Goal: Task Accomplishment & Management: Use online tool/utility

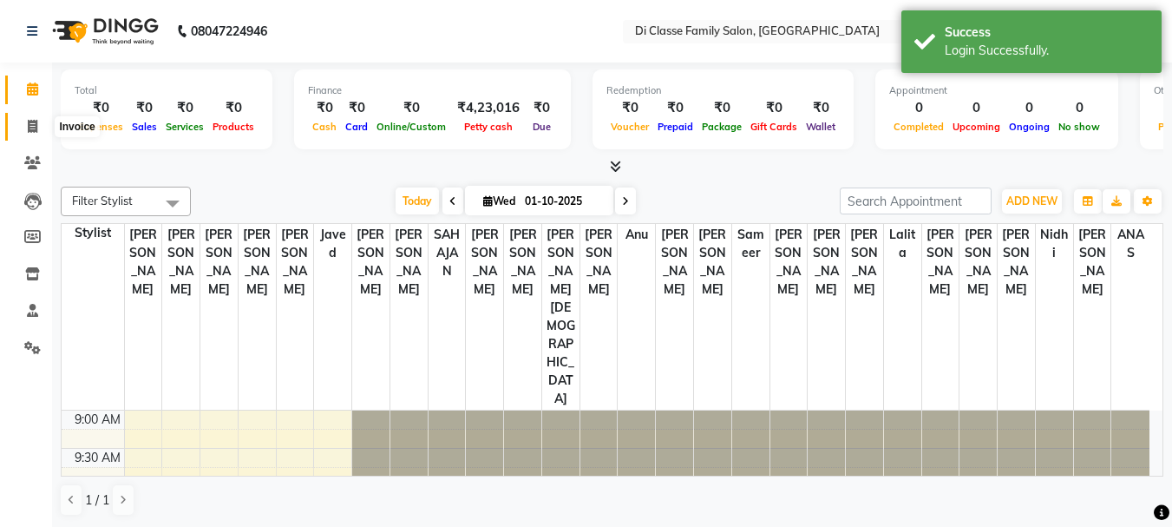
click at [36, 132] on icon at bounding box center [33, 126] width 10 height 13
select select "4704"
select select "service"
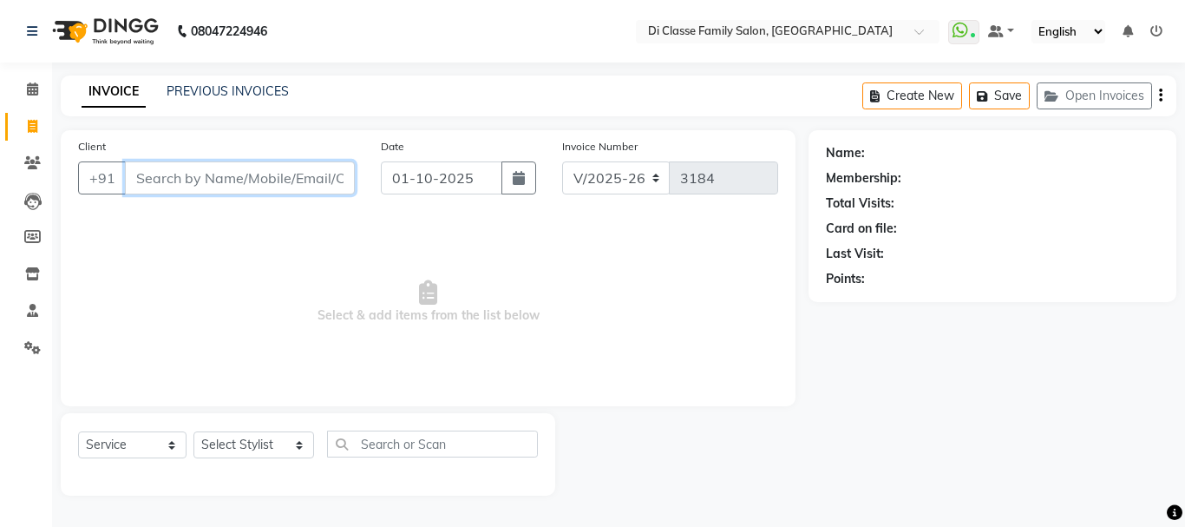
click at [302, 179] on input "Client" at bounding box center [240, 177] width 230 height 33
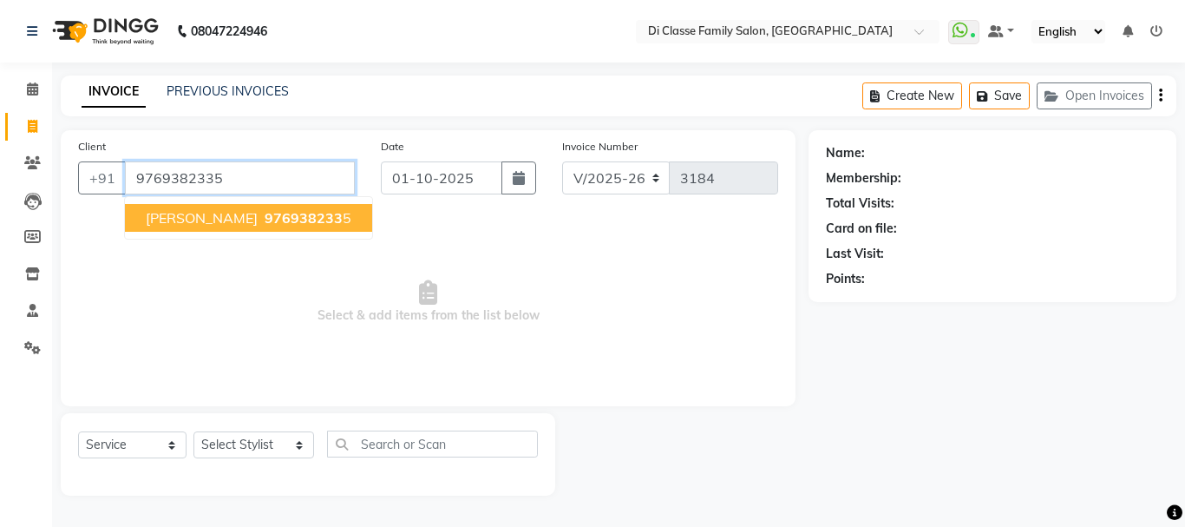
type input "9769382335"
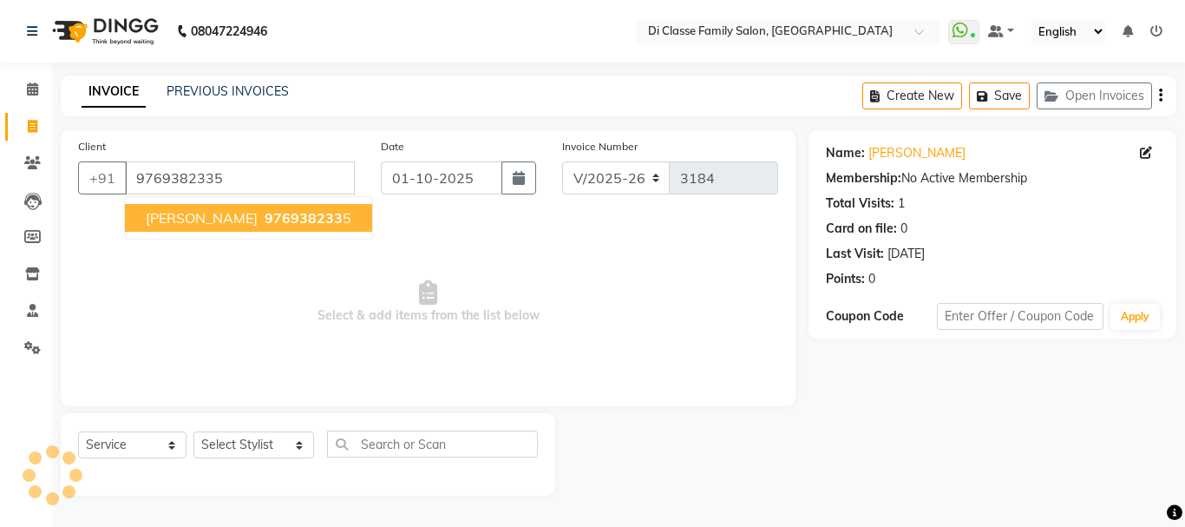
click at [167, 218] on span "[PERSON_NAME]" at bounding box center [202, 217] width 112 height 17
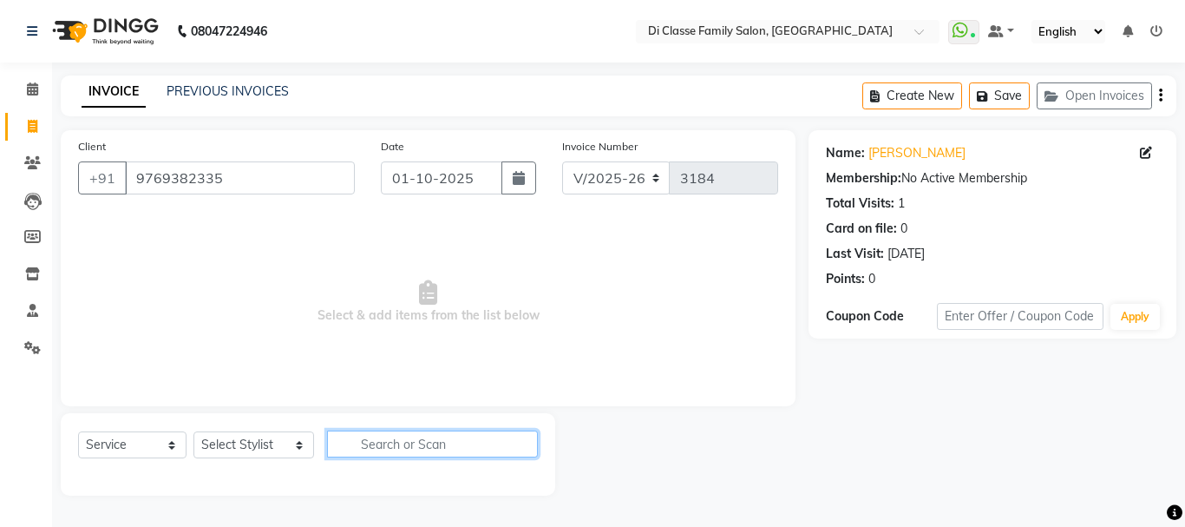
click at [415, 442] on input "text" at bounding box center [432, 443] width 210 height 27
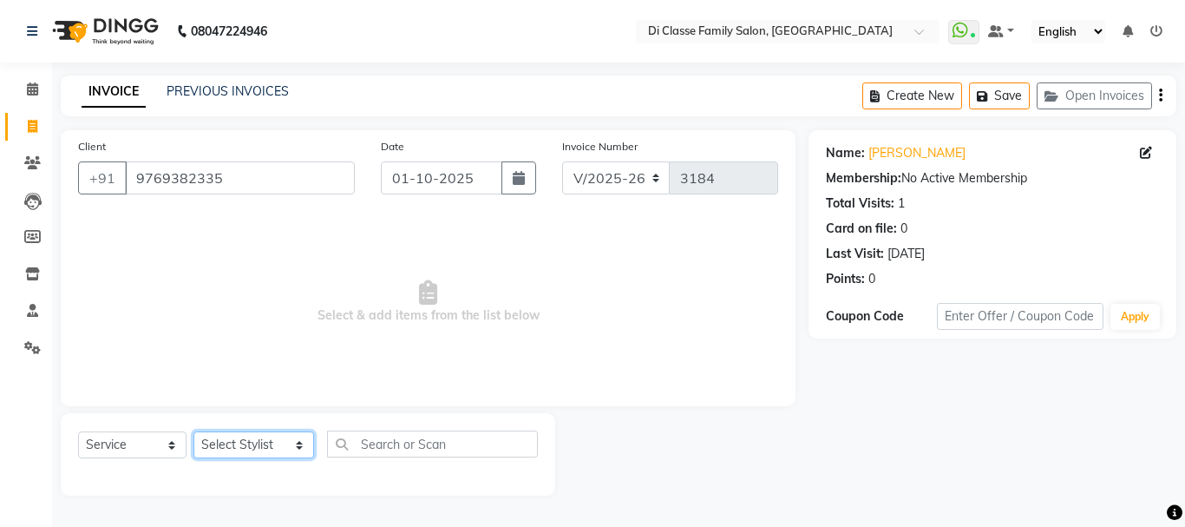
click at [209, 442] on select "Select Stylist [PERSON_NAME] [PERSON_NAME] Front Desk [PERSON_NAME] [PERSON_NAM…" at bounding box center [253, 444] width 121 height 27
select select "92904"
click at [193, 431] on select "Select Stylist [PERSON_NAME] [PERSON_NAME] Front Desk [PERSON_NAME] [PERSON_NAM…" at bounding box center [253, 444] width 121 height 27
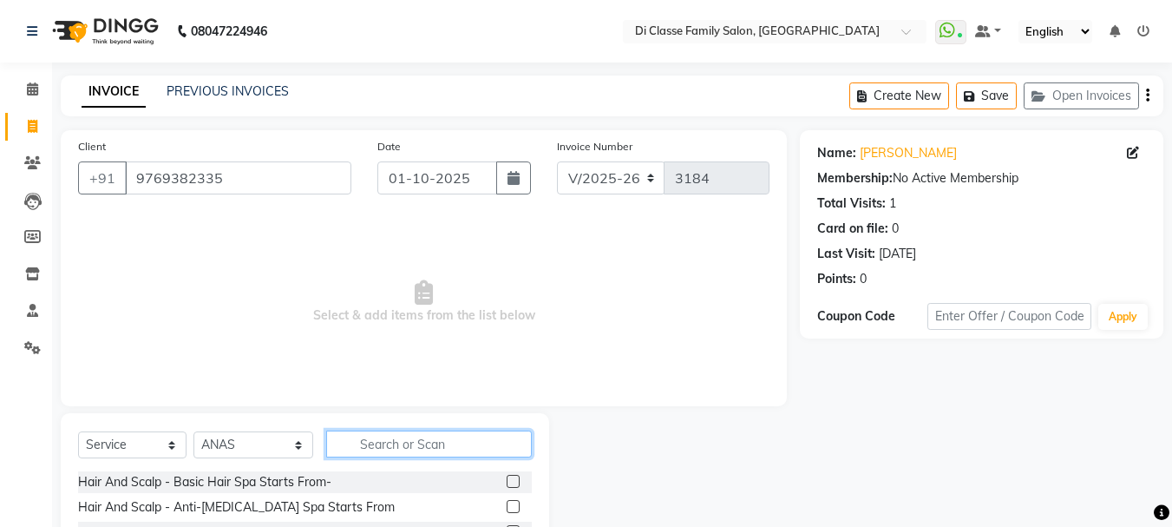
click at [374, 437] on input "text" at bounding box center [429, 443] width 206 height 27
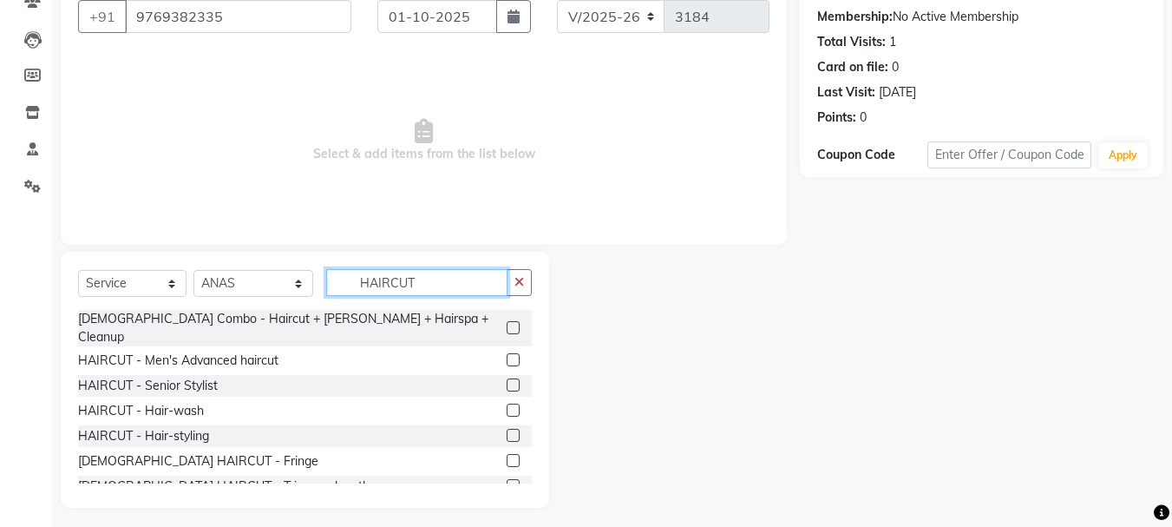
scroll to position [168, 0]
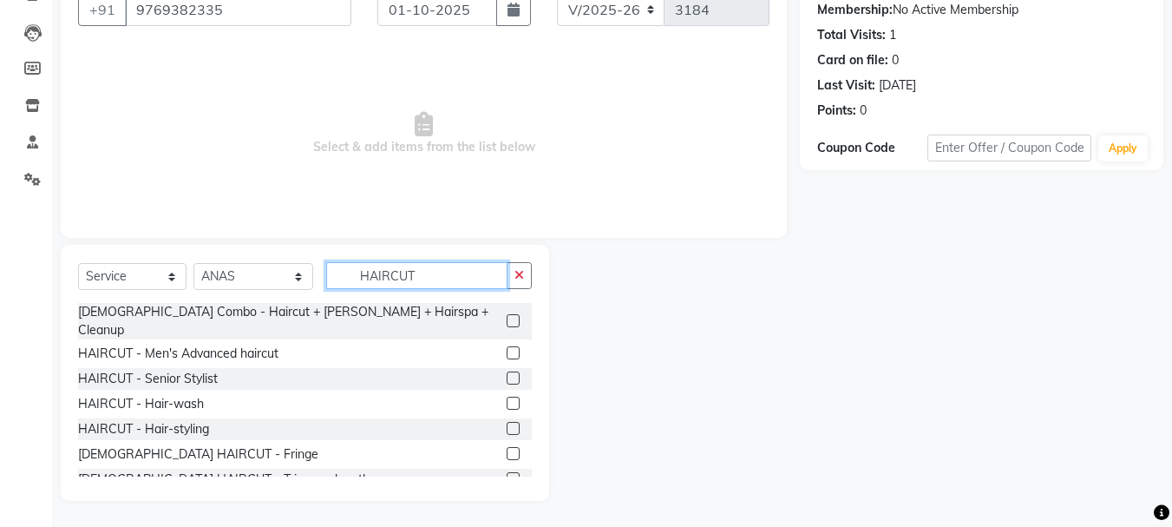
type input "HAIRCUT"
click at [507, 346] on label at bounding box center [513, 352] width 13 height 13
click at [507, 348] on input "checkbox" at bounding box center [512, 353] width 11 height 11
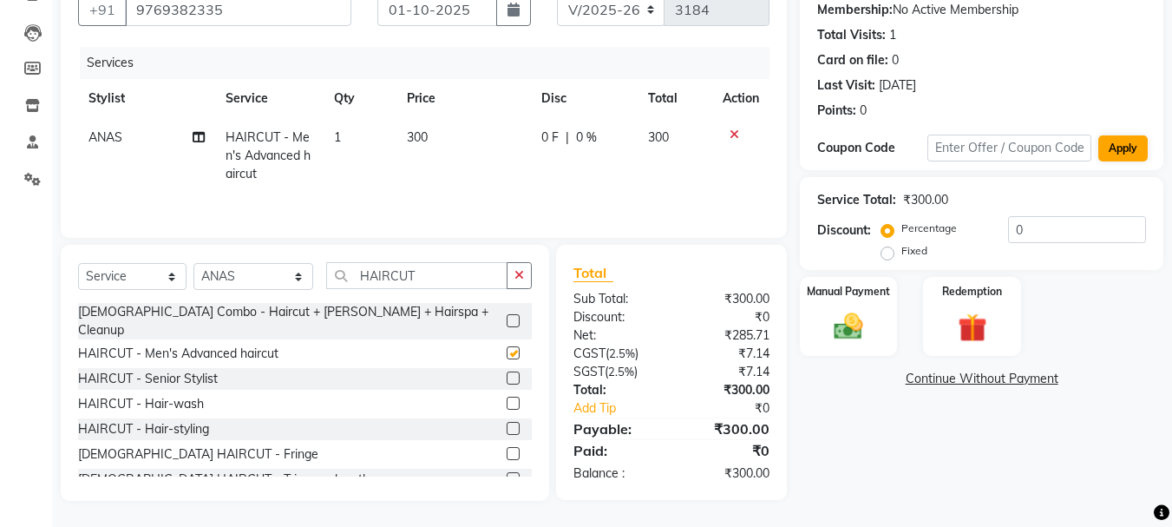
checkbox input "false"
click at [1026, 229] on input "0" at bounding box center [1077, 229] width 138 height 27
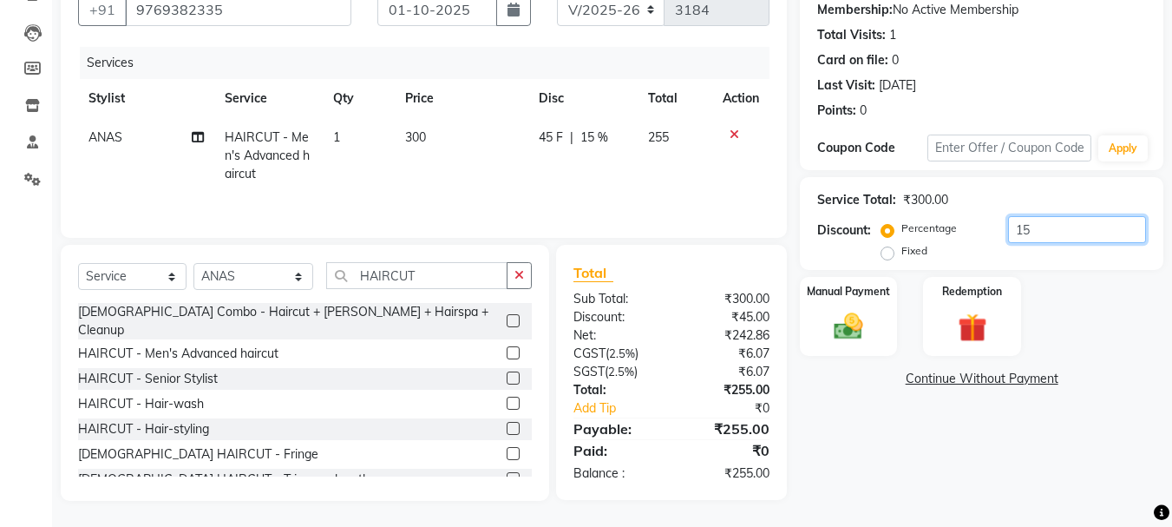
type input "15"
click at [551, 133] on span "45 F" at bounding box center [551, 137] width 24 height 18
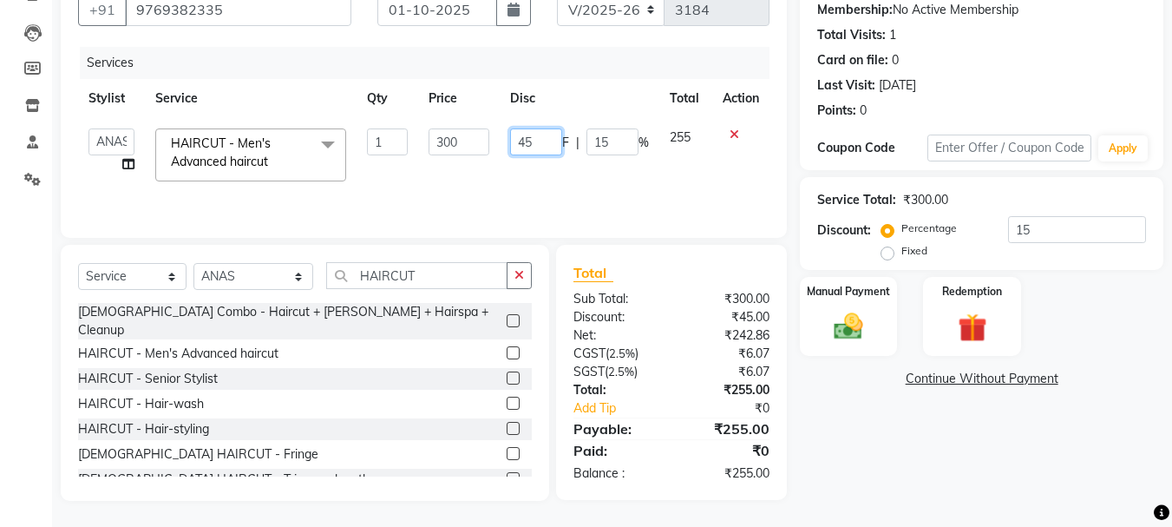
click at [551, 133] on input "45" at bounding box center [536, 141] width 52 height 27
type input "4"
type input "50"
click at [551, 186] on td "50 F | 15 %" at bounding box center [580, 155] width 160 height 74
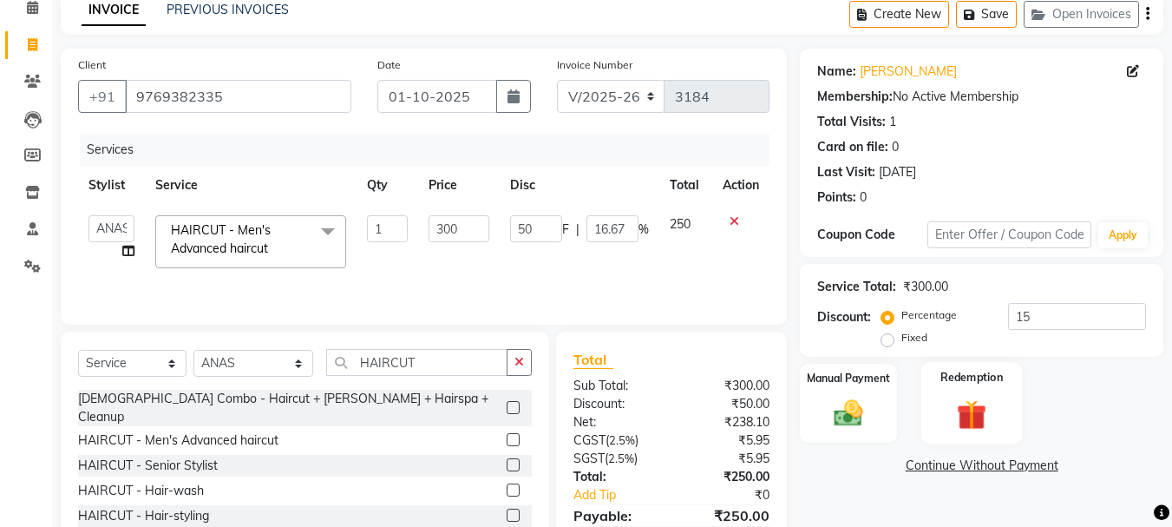
scroll to position [0, 0]
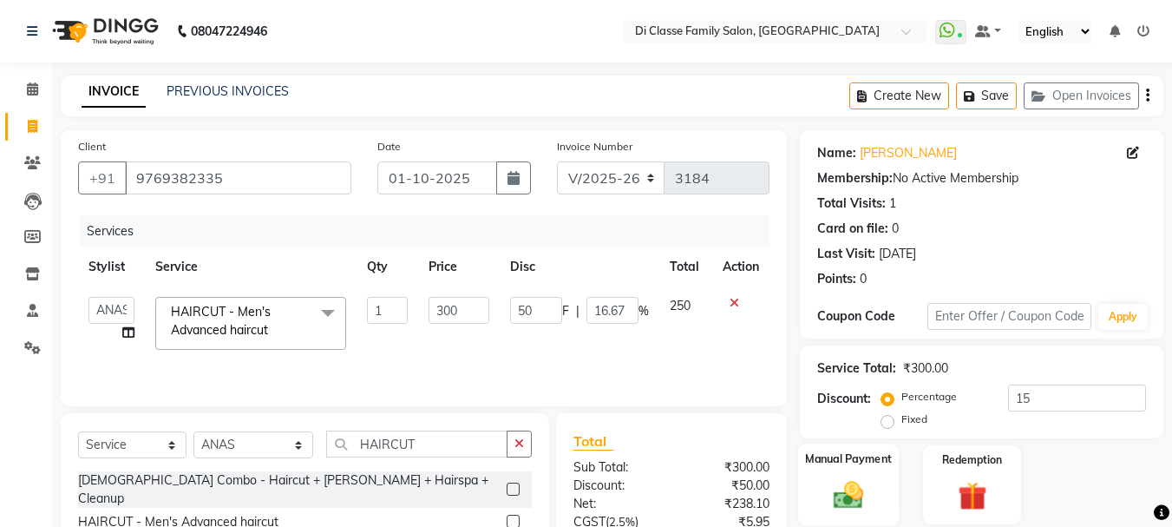
click at [841, 478] on img at bounding box center [848, 494] width 49 height 35
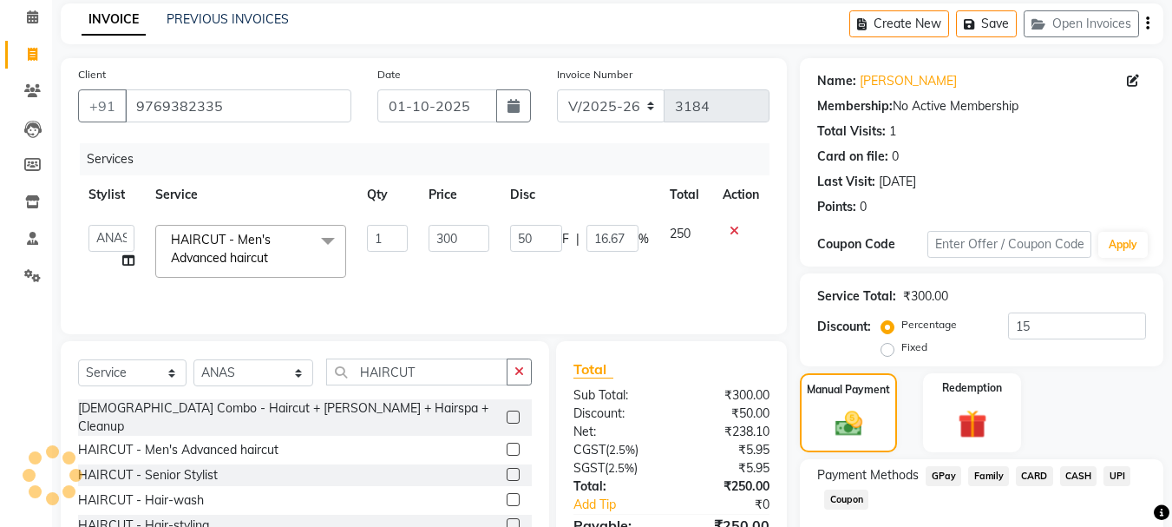
scroll to position [170, 0]
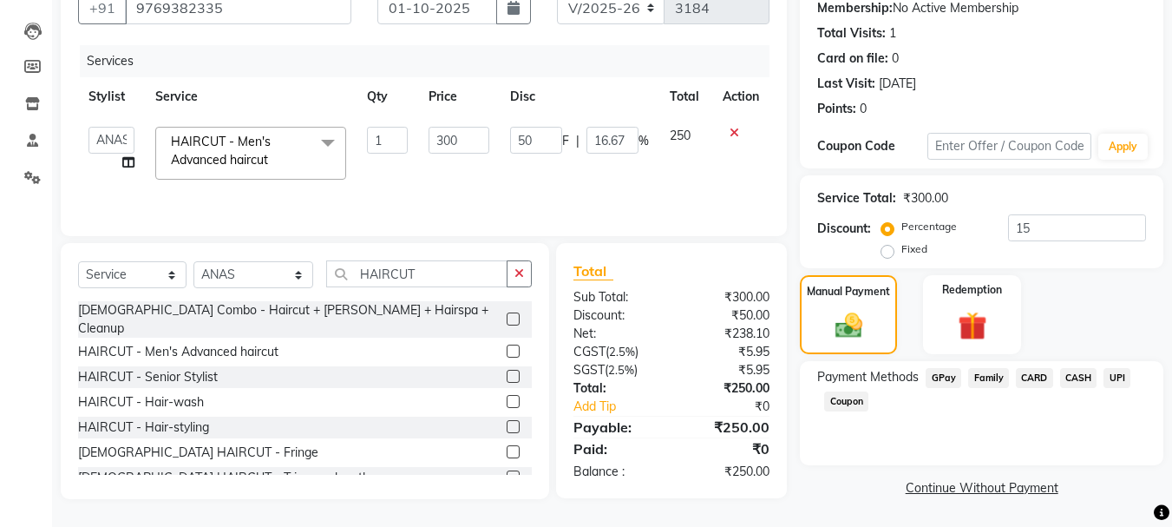
click at [1086, 381] on span "CASH" at bounding box center [1078, 378] width 37 height 20
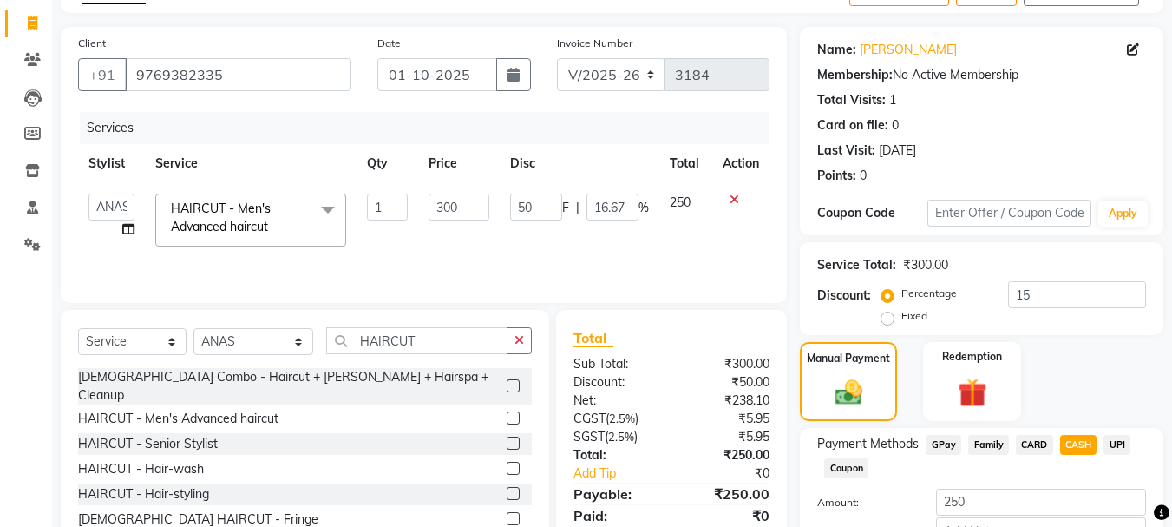
scroll to position [0, 0]
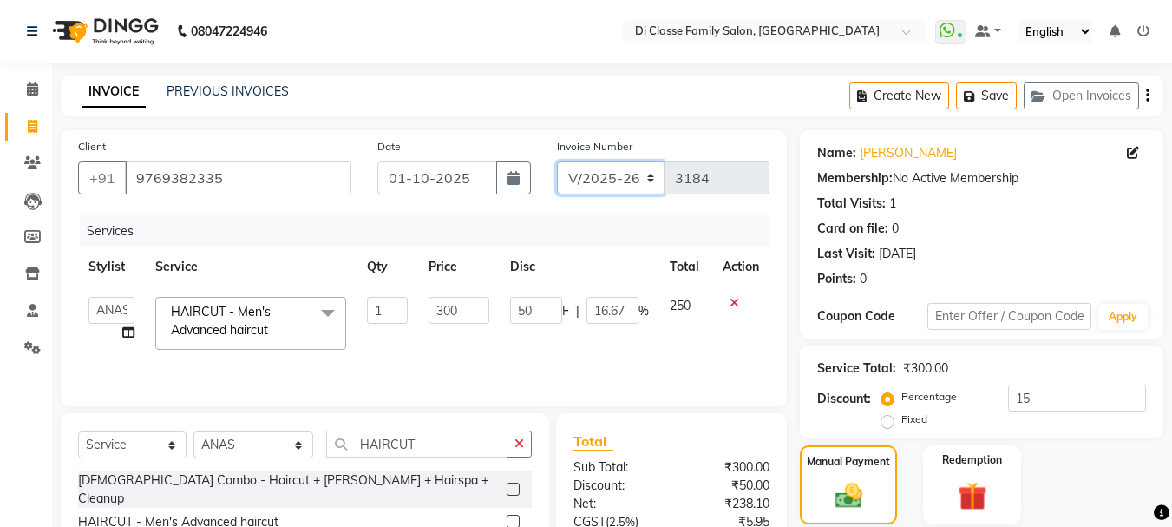
click at [610, 174] on select "INV/2025 V/2025-26" at bounding box center [611, 177] width 108 height 33
select select "8539"
click at [557, 161] on select "INV/2025 V/2025-26" at bounding box center [611, 177] width 108 height 33
type input "0286"
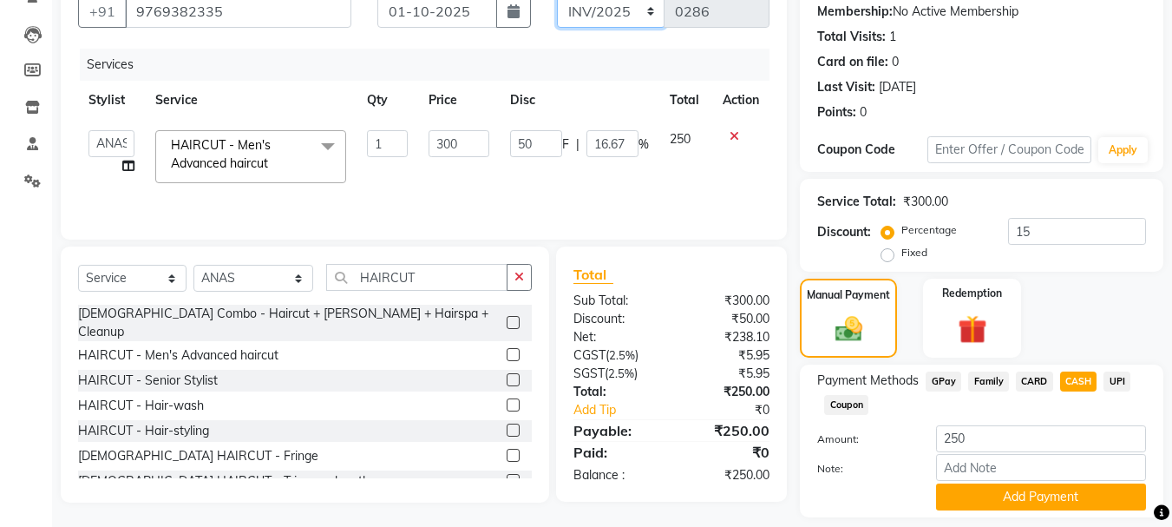
scroll to position [174, 0]
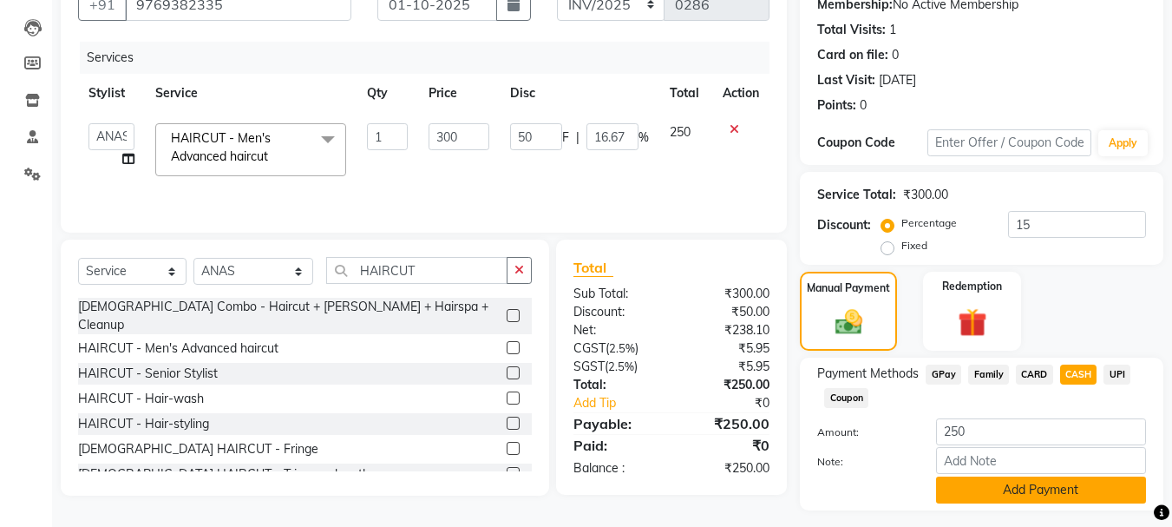
click at [1012, 495] on button "Add Payment" at bounding box center [1041, 489] width 210 height 27
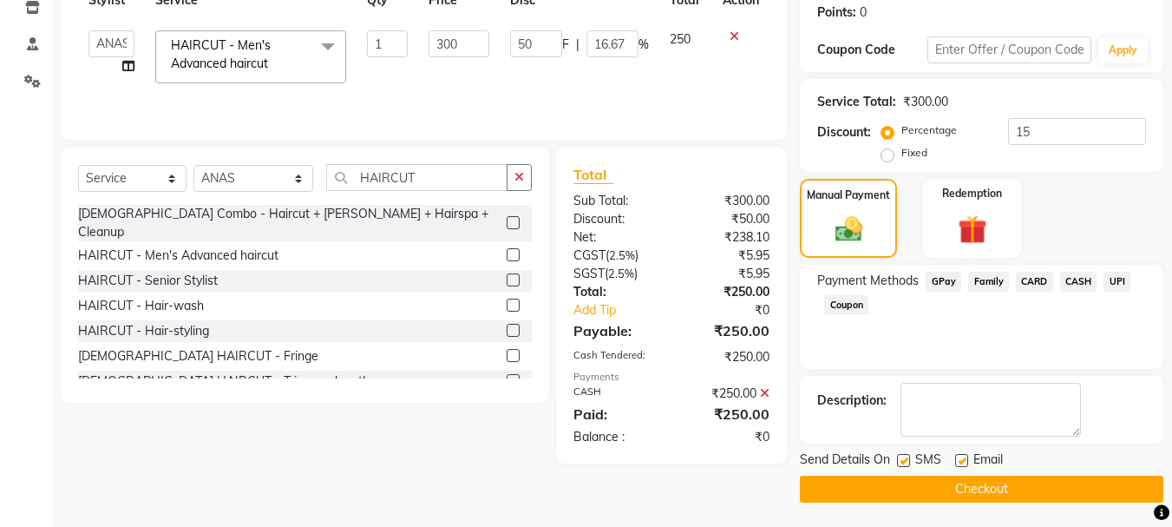
scroll to position [268, 0]
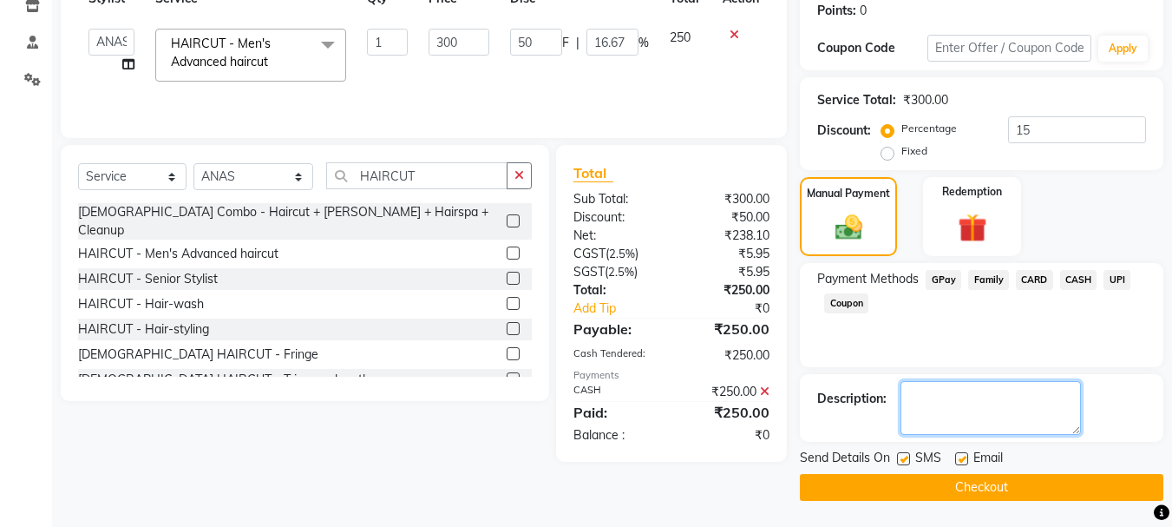
click at [922, 410] on textarea at bounding box center [991, 408] width 180 height 54
type textarea "[PERSON_NAME] SIR'S FAMILY MEM"
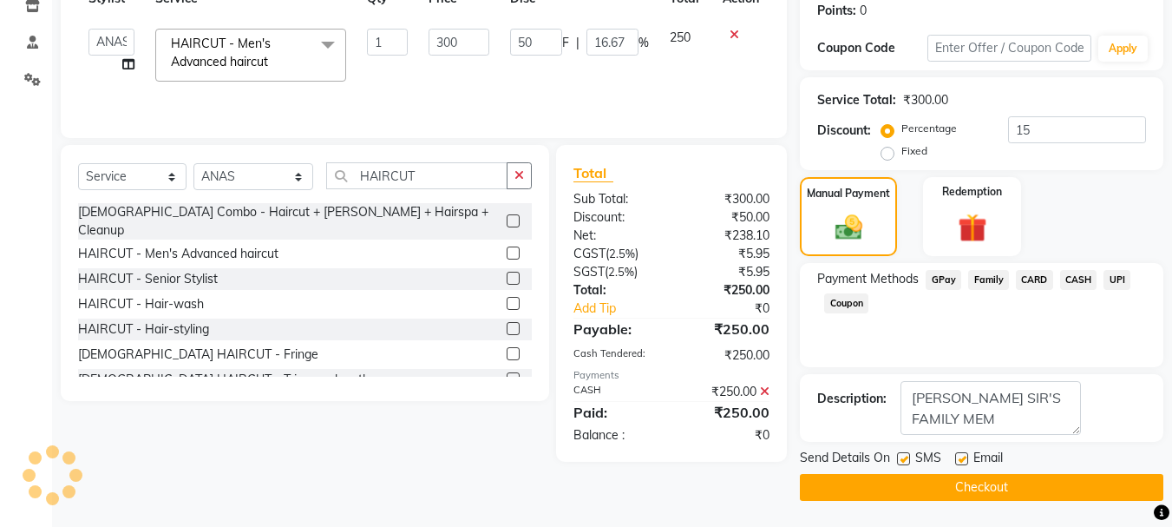
click at [1082, 487] on button "Checkout" at bounding box center [982, 487] width 364 height 27
